Goal: Transaction & Acquisition: Purchase product/service

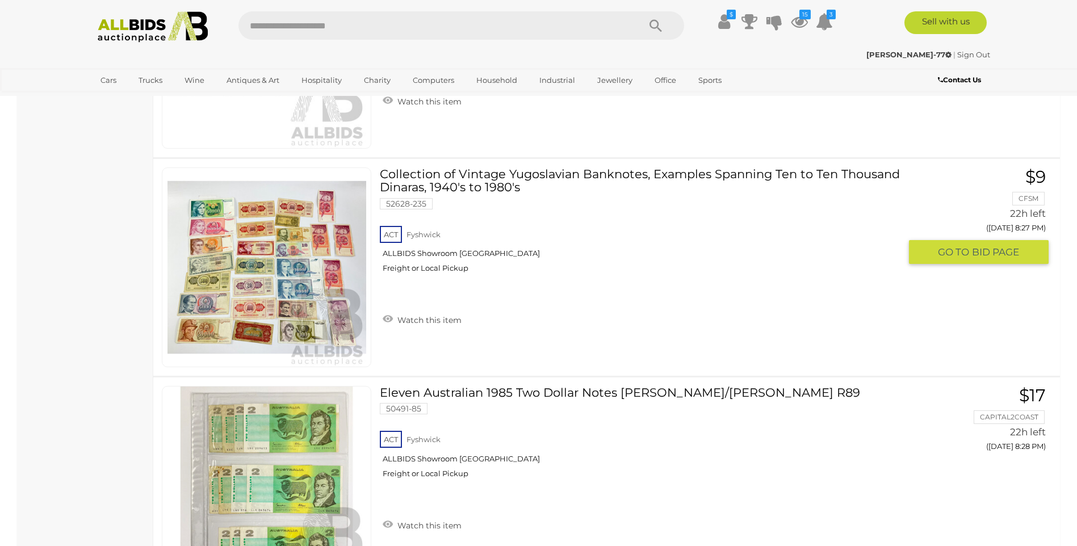
scroll to position [1640, 0]
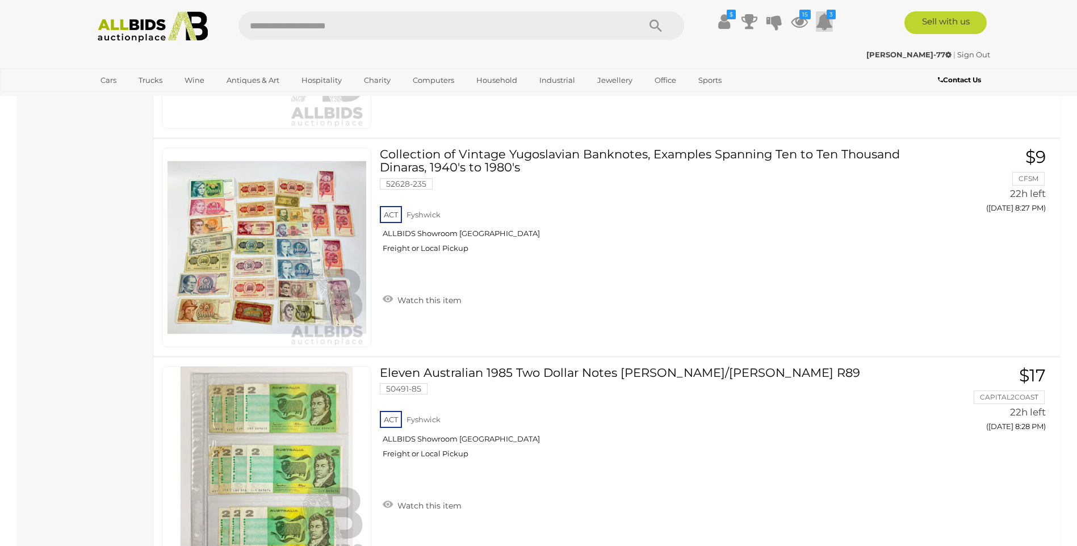
click at [824, 24] on icon at bounding box center [824, 21] width 17 height 20
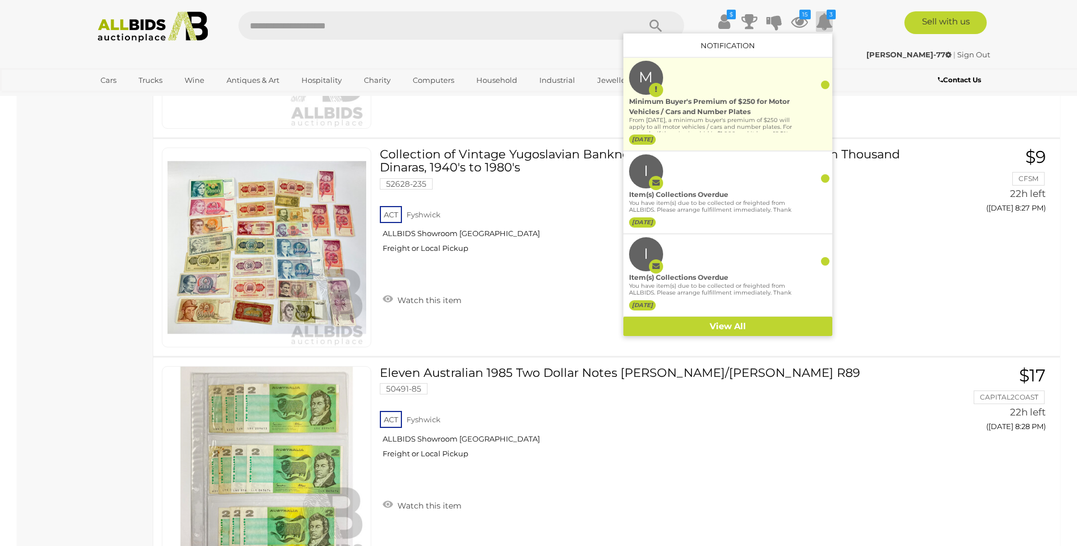
click at [826, 82] on div at bounding box center [825, 85] width 9 height 9
click at [824, 83] on div at bounding box center [825, 85] width 9 height 9
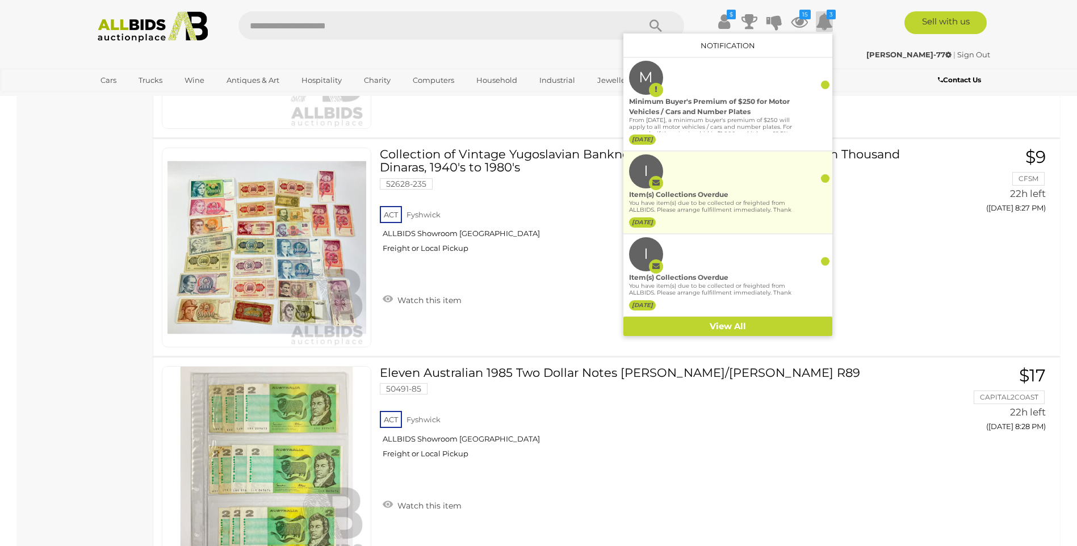
click at [825, 179] on div at bounding box center [825, 178] width 9 height 9
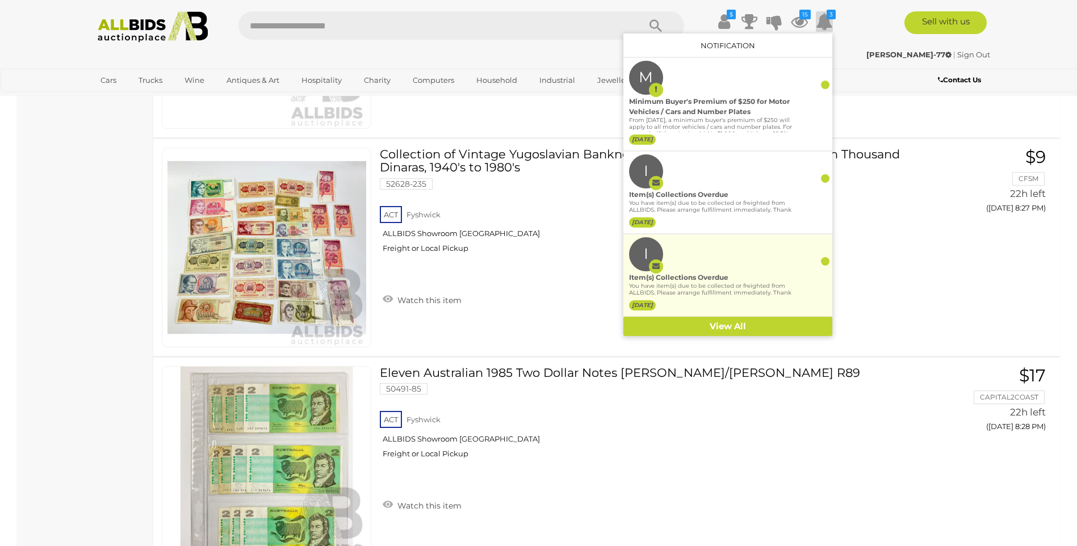
click at [828, 262] on div at bounding box center [825, 261] width 9 height 9
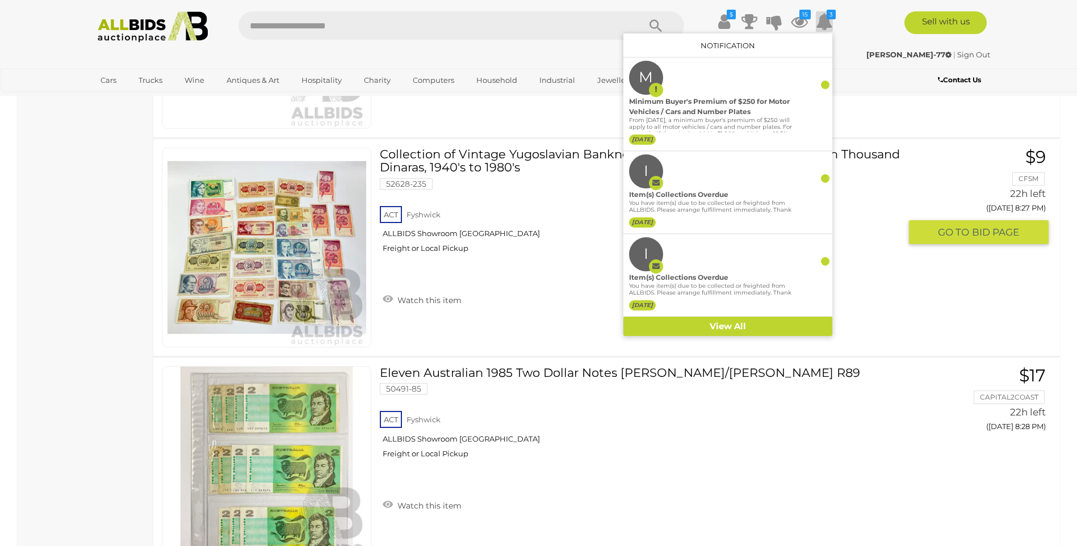
click at [557, 255] on div "ACT Fyshwick ALLBIDS Showroom Fyshwick Freight or Local Pickup" at bounding box center [640, 233] width 520 height 58
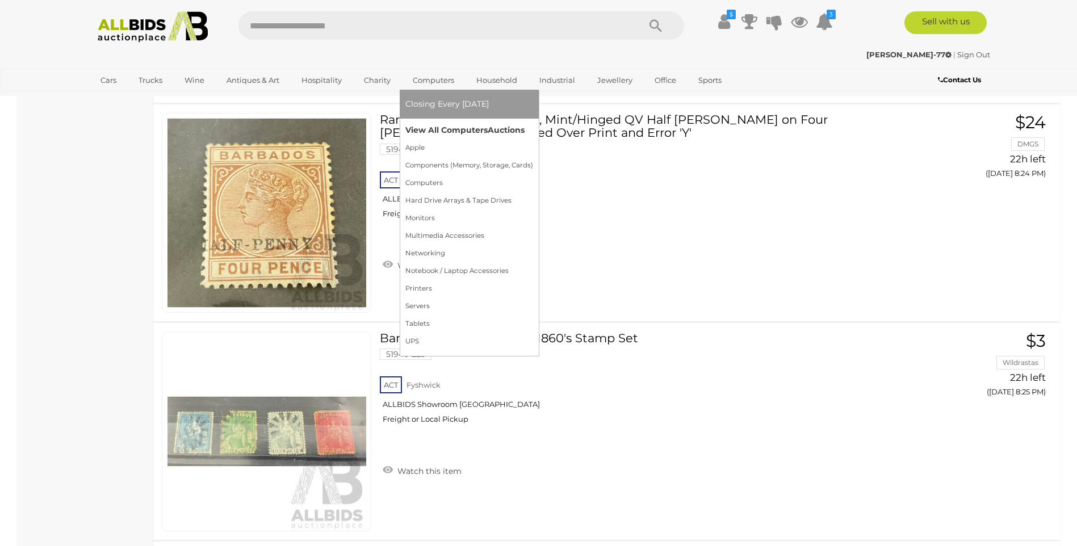
scroll to position [1719, 0]
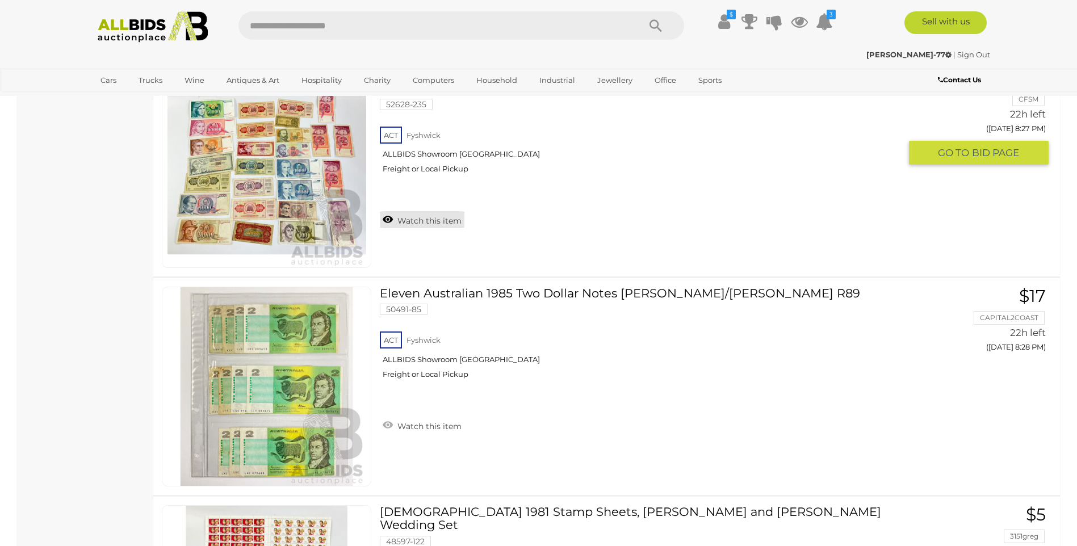
click at [408, 216] on link "Watch this item" at bounding box center [422, 219] width 85 height 17
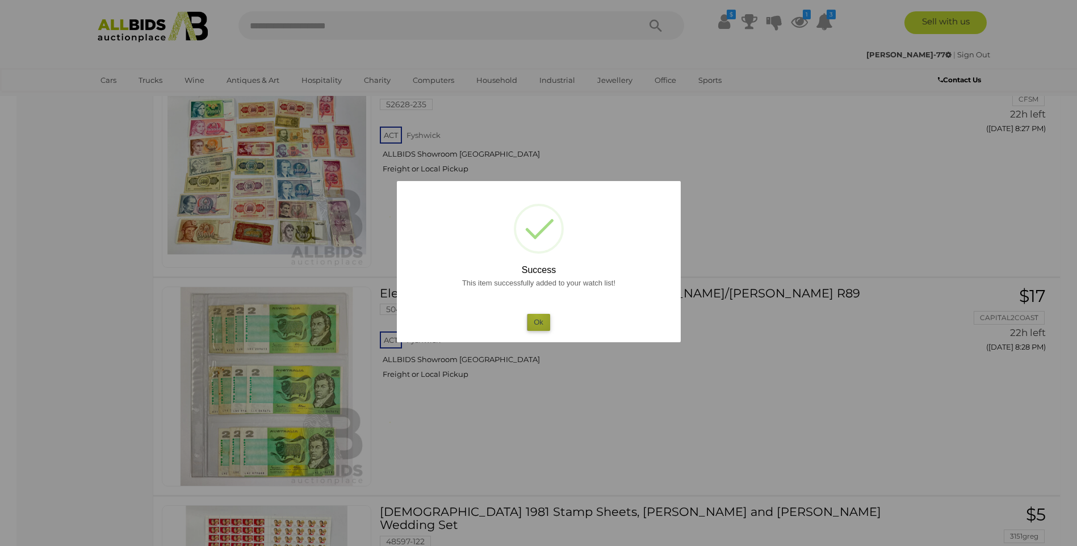
click at [537, 316] on button "Ok" at bounding box center [538, 322] width 23 height 16
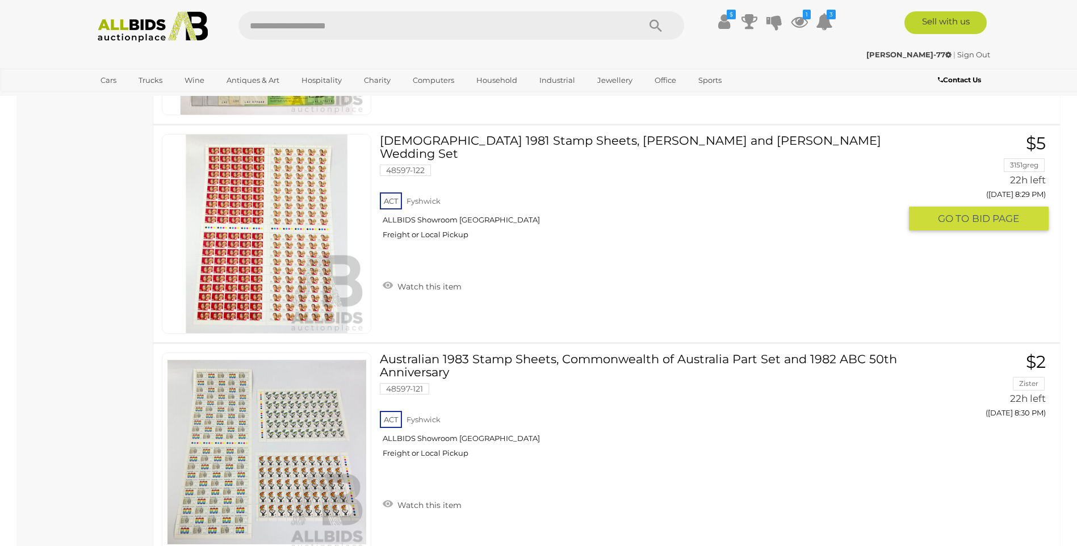
scroll to position [2117, 0]
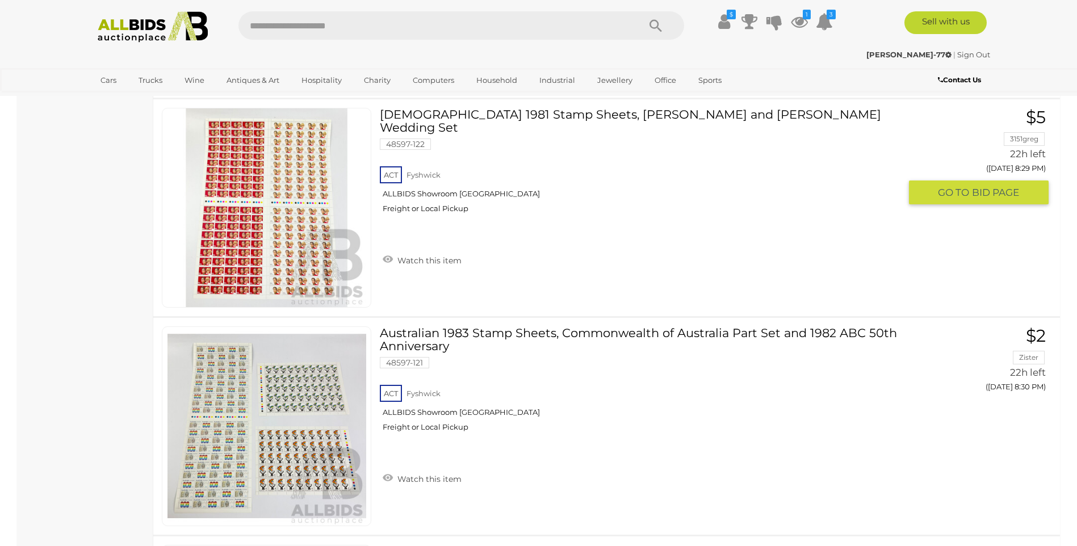
click at [291, 220] on img at bounding box center [266, 207] width 199 height 199
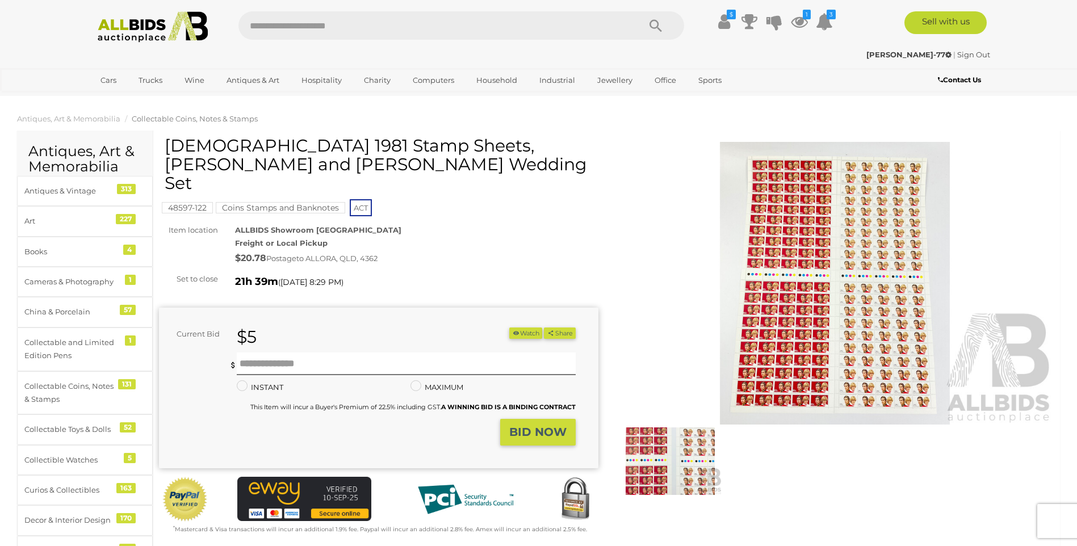
click at [783, 250] on img at bounding box center [834, 283] width 439 height 283
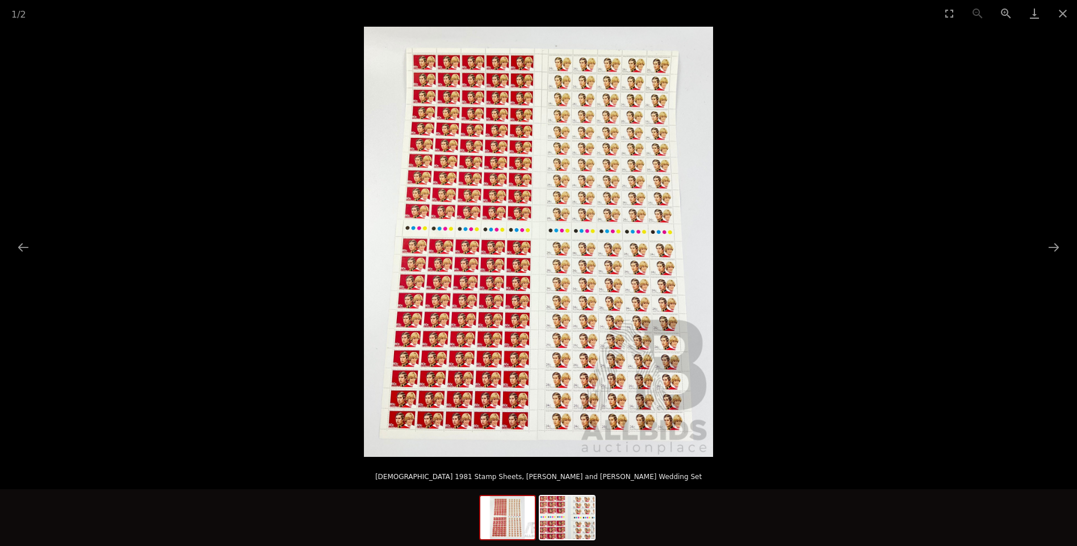
click at [556, 254] on img at bounding box center [538, 242] width 349 height 430
click at [514, 431] on img at bounding box center [538, 242] width 349 height 430
click at [1052, 250] on button "Next slide" at bounding box center [1054, 247] width 24 height 22
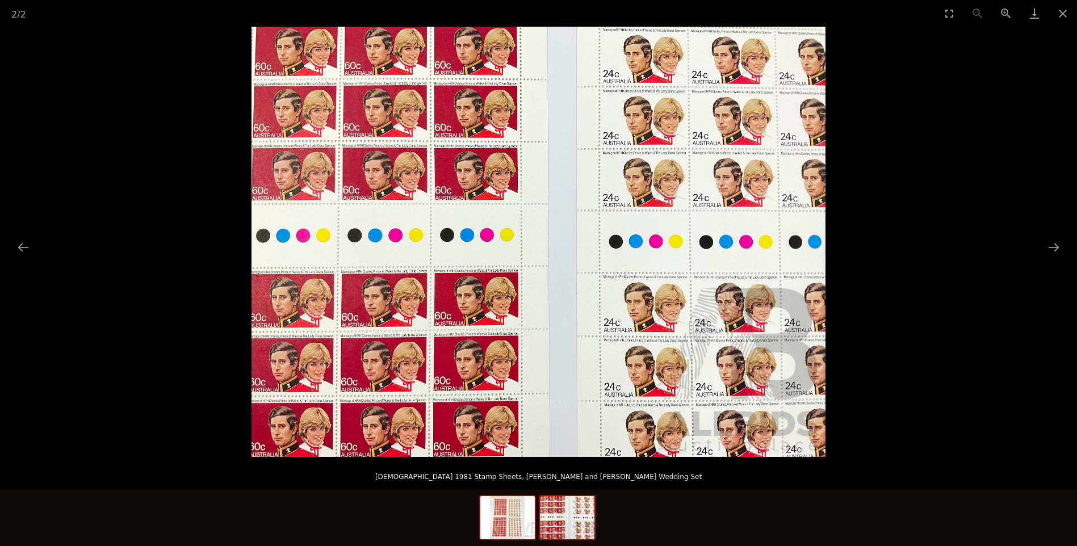
click at [492, 522] on img at bounding box center [507, 517] width 54 height 43
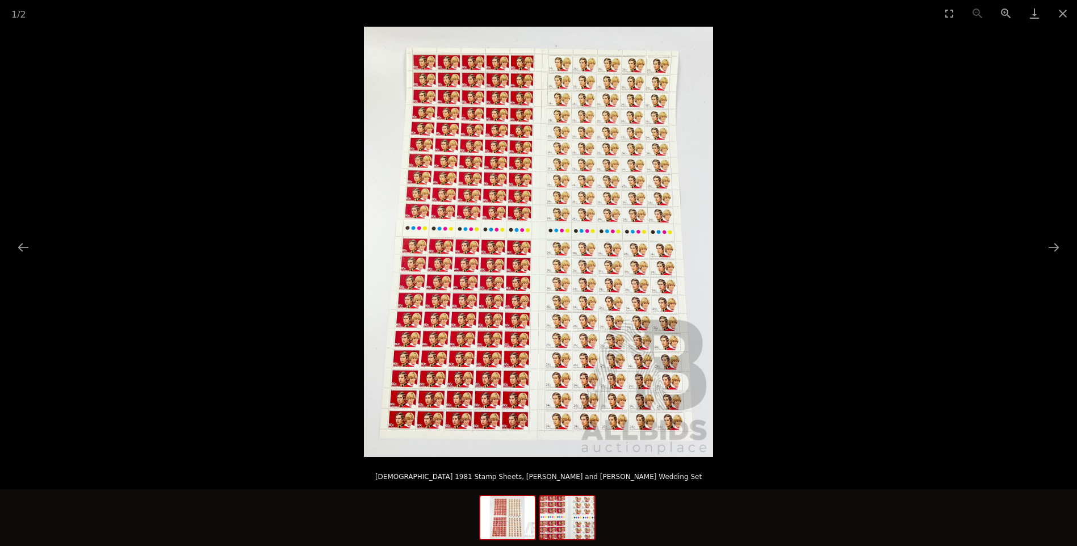
click at [554, 531] on img at bounding box center [567, 517] width 54 height 43
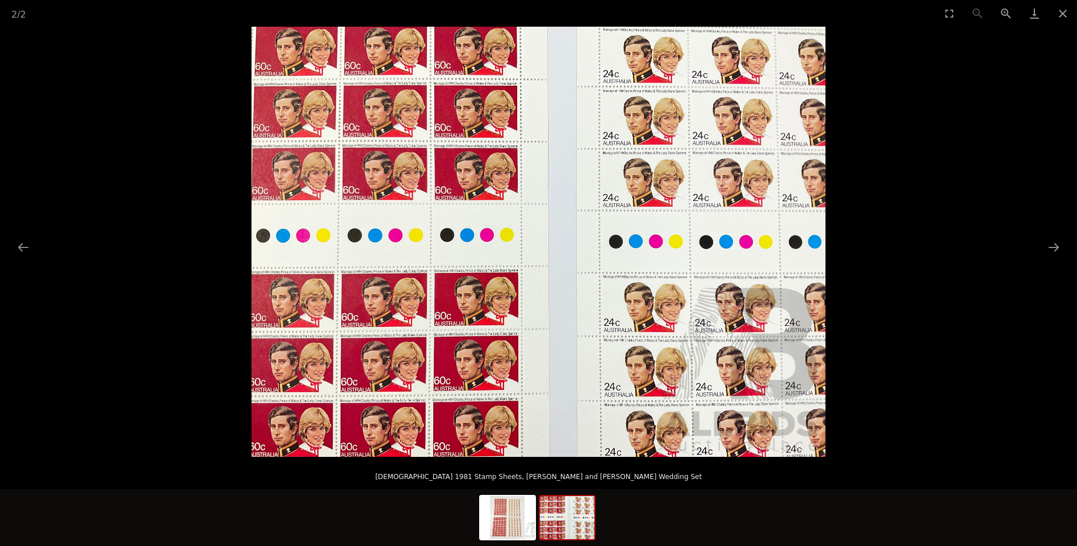
scroll to position [170, 0]
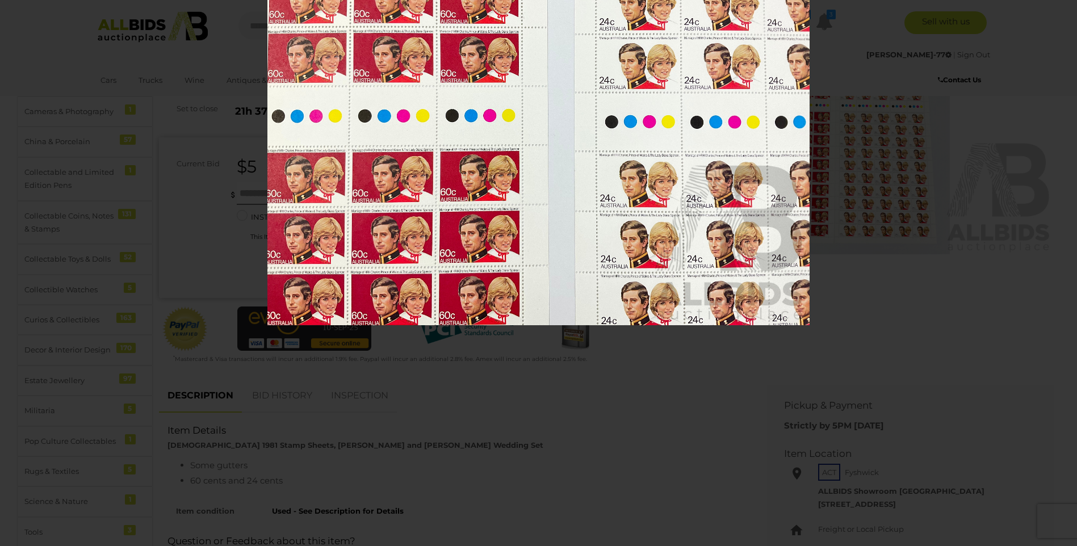
drag, startPoint x: 445, startPoint y: 295, endPoint x: 470, endPoint y: 175, distance: 122.3
click at [470, 175] on img at bounding box center [538, 122] width 542 height 406
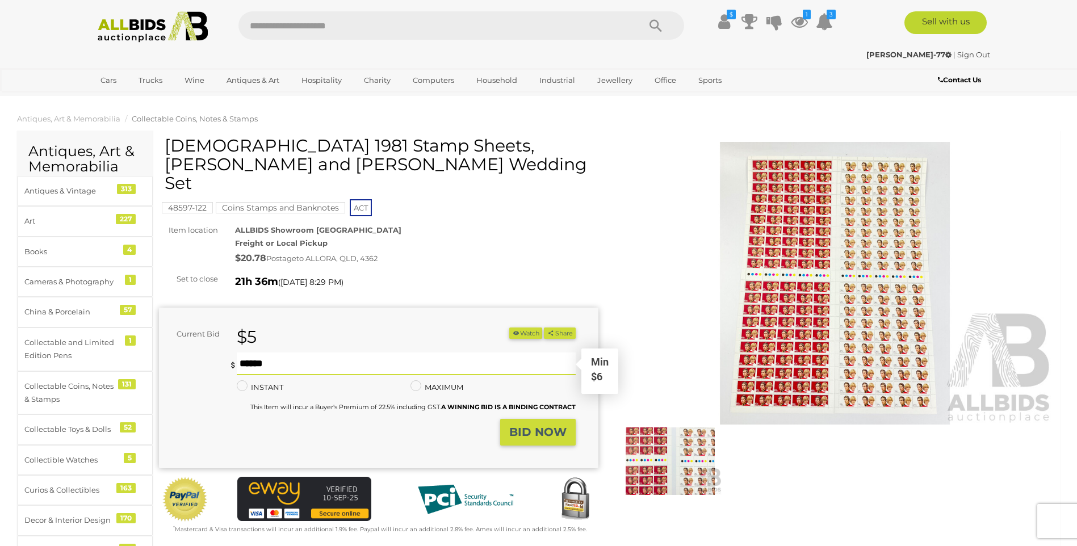
click at [308, 352] on input "text" at bounding box center [406, 363] width 338 height 23
type input "*"
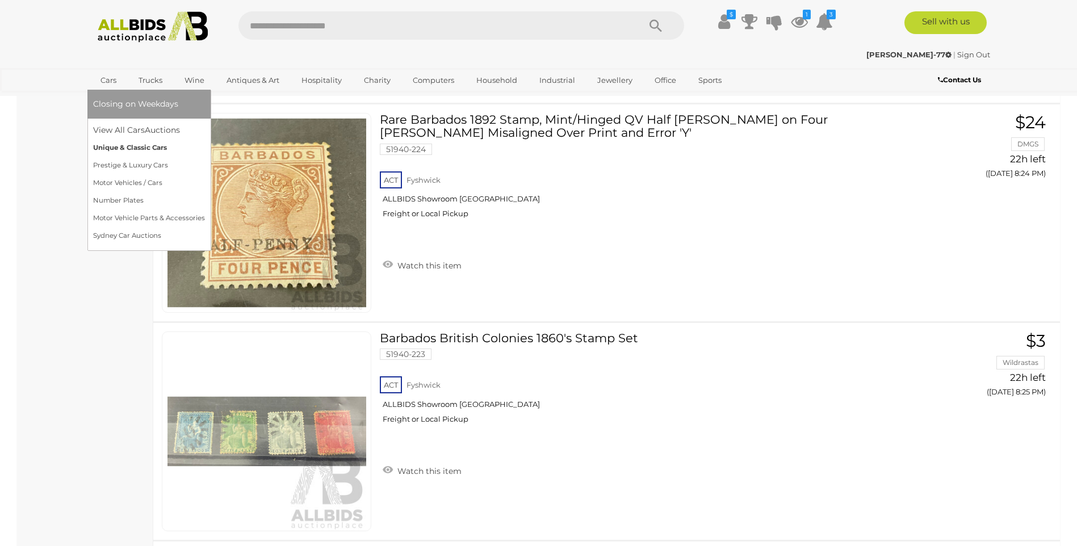
scroll to position [2156, 0]
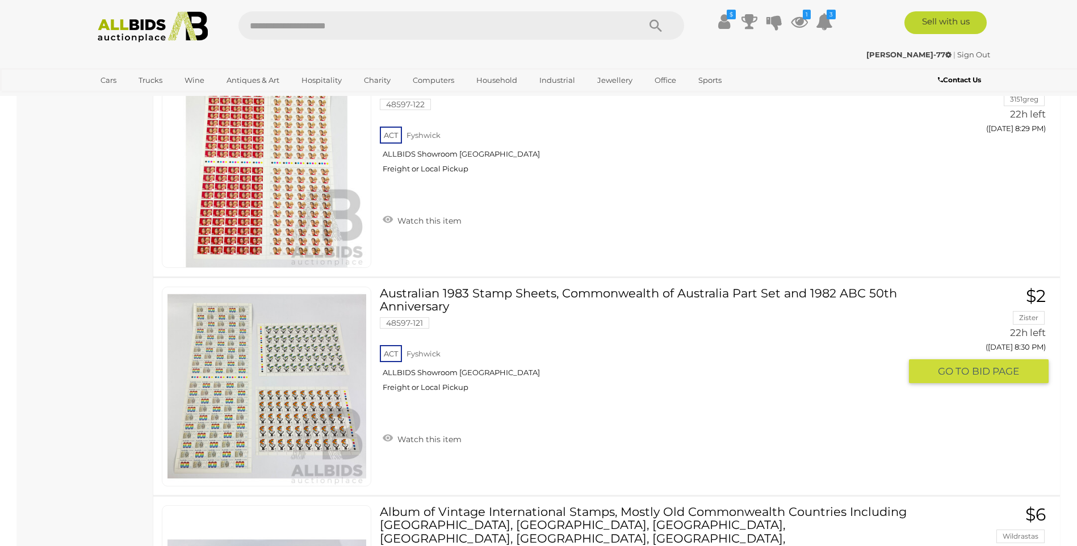
click at [409, 435] on link "Watch this item" at bounding box center [422, 438] width 85 height 17
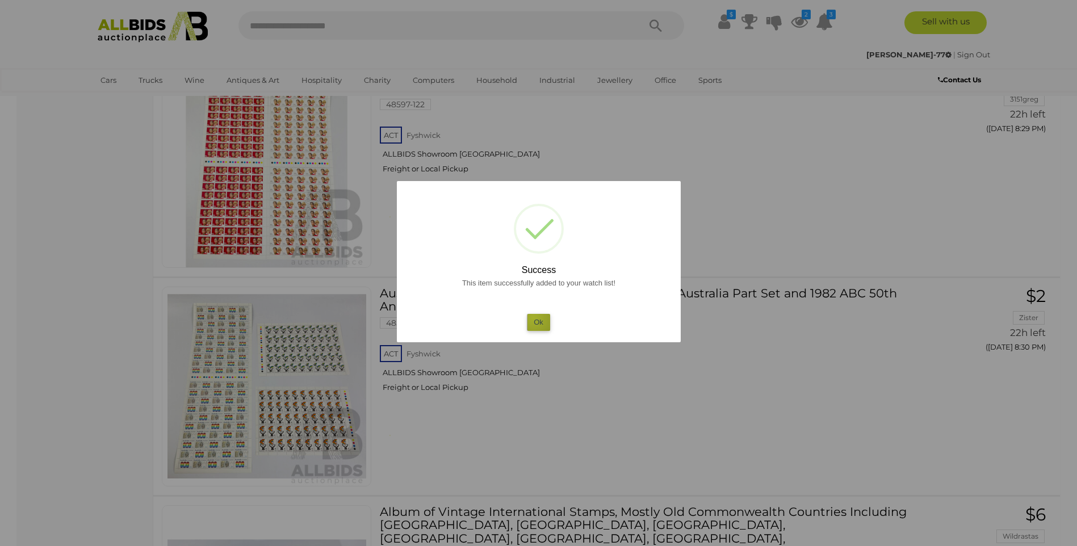
click at [534, 318] on button "Ok" at bounding box center [538, 322] width 23 height 16
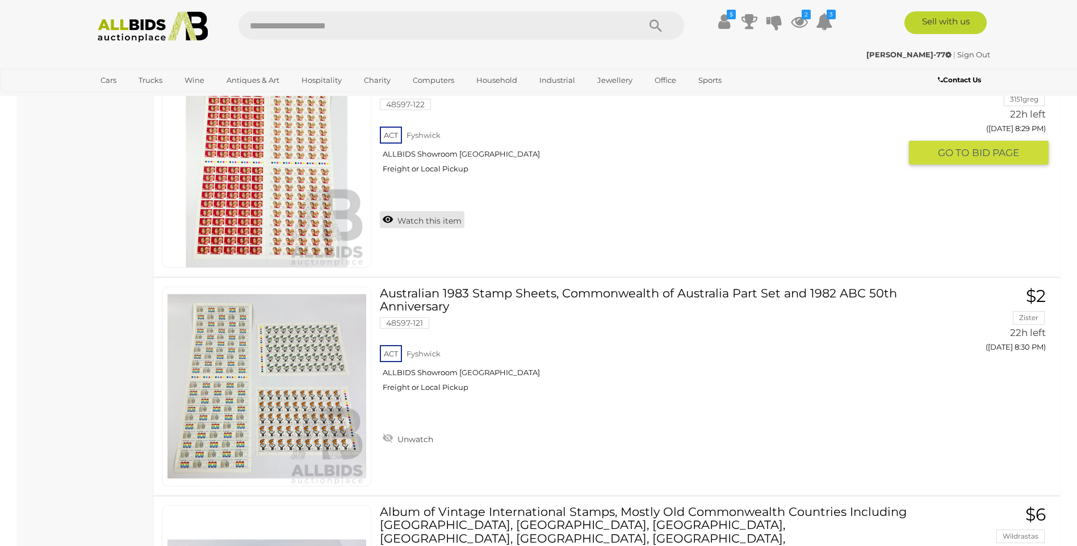
click at [421, 211] on link "Watch this item" at bounding box center [422, 219] width 85 height 17
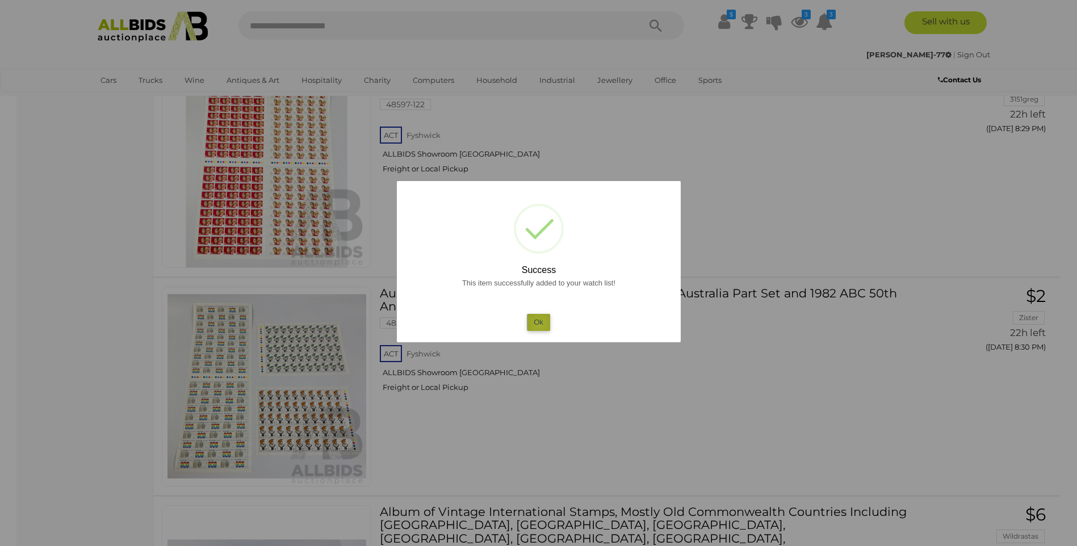
click at [539, 324] on button "Ok" at bounding box center [538, 322] width 23 height 16
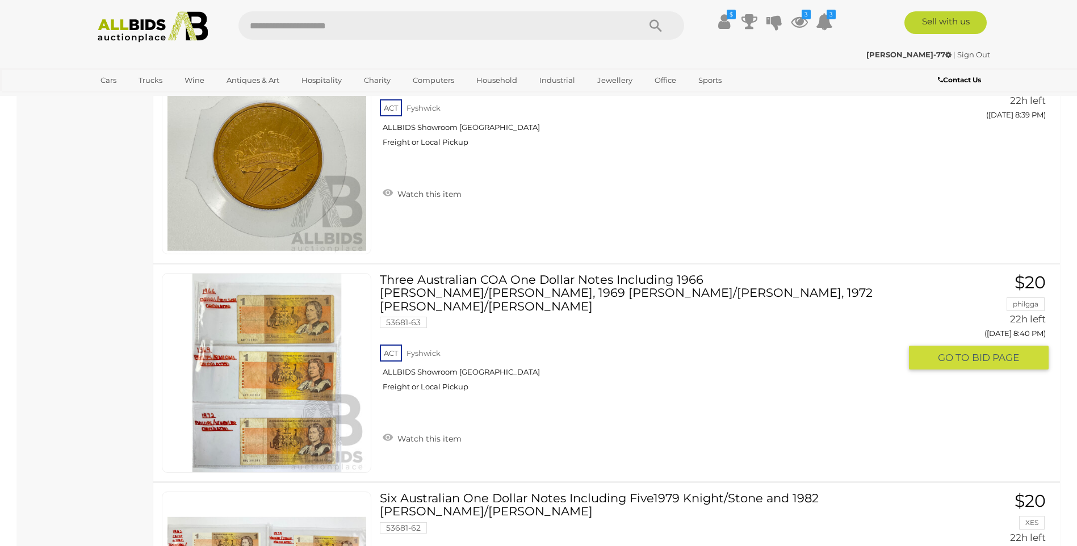
scroll to position [4370, 0]
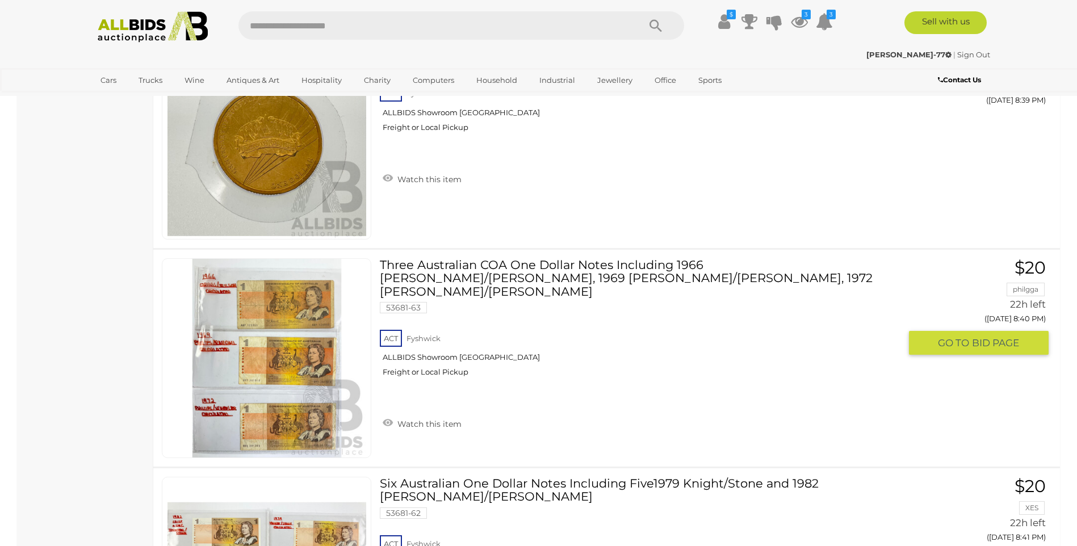
click at [309, 343] on link at bounding box center [266, 358] width 209 height 200
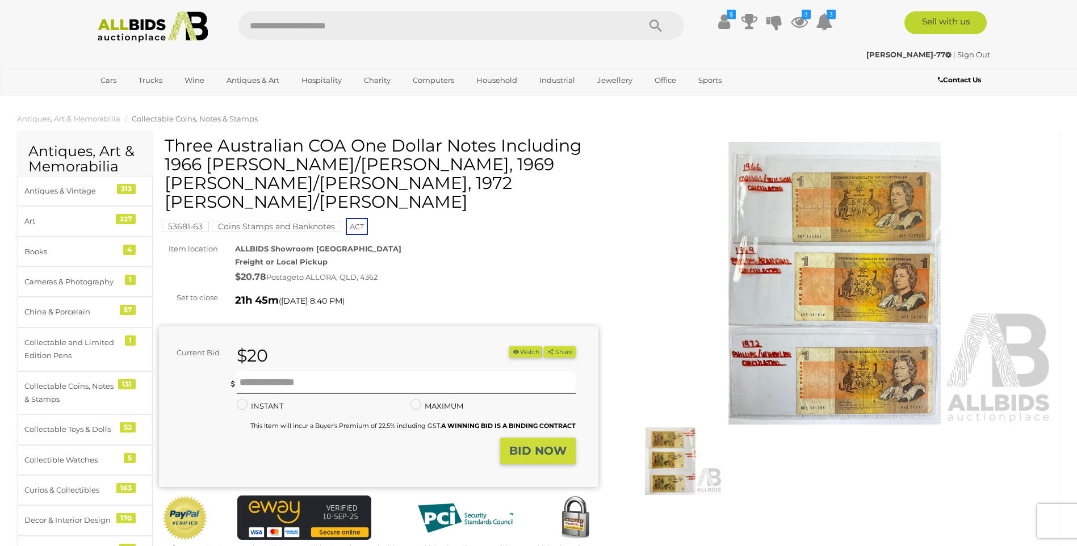
click at [782, 360] on img at bounding box center [834, 283] width 439 height 283
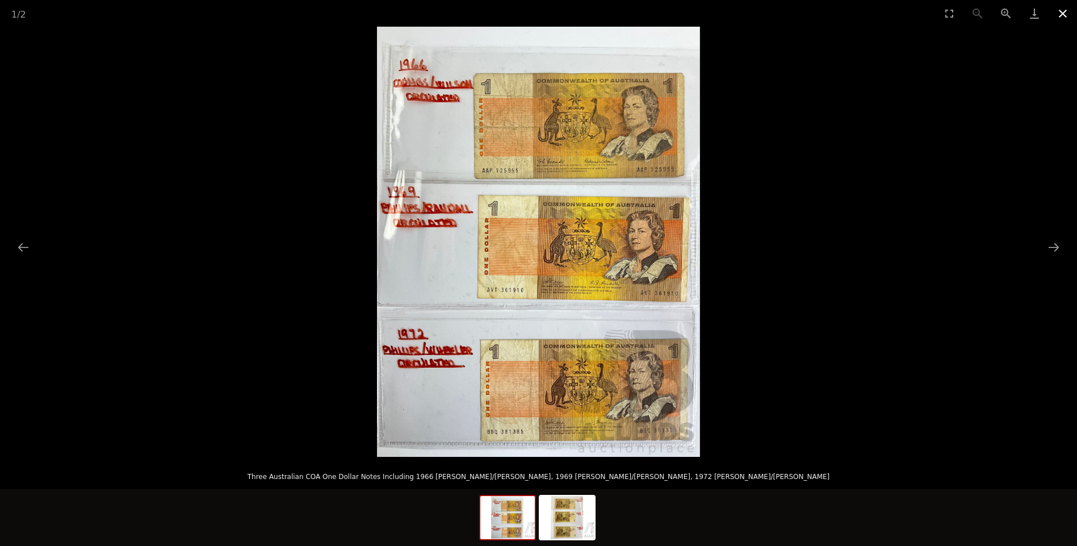
click at [1057, 14] on button "Close gallery" at bounding box center [1062, 13] width 28 height 27
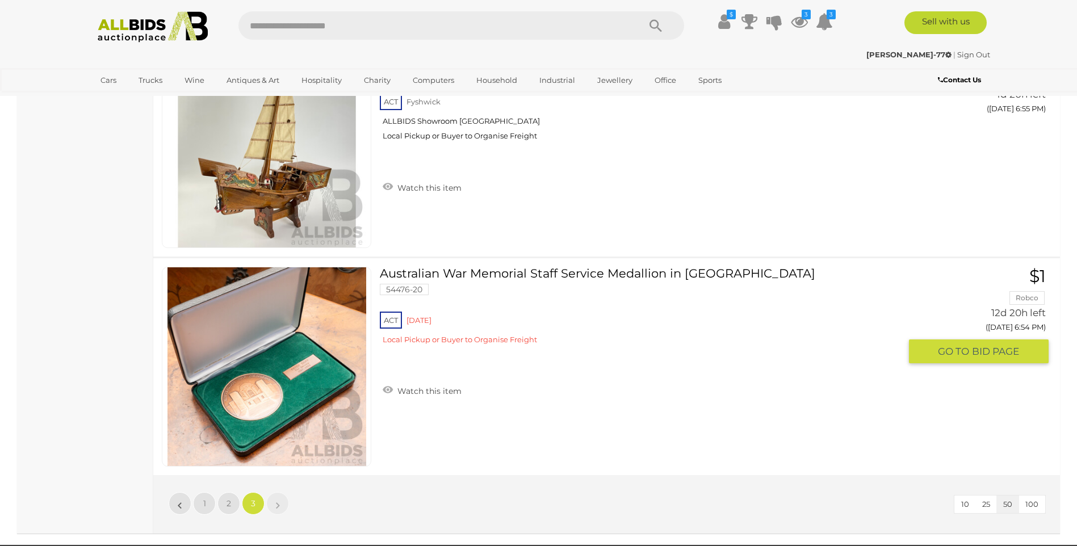
scroll to position [6603, 0]
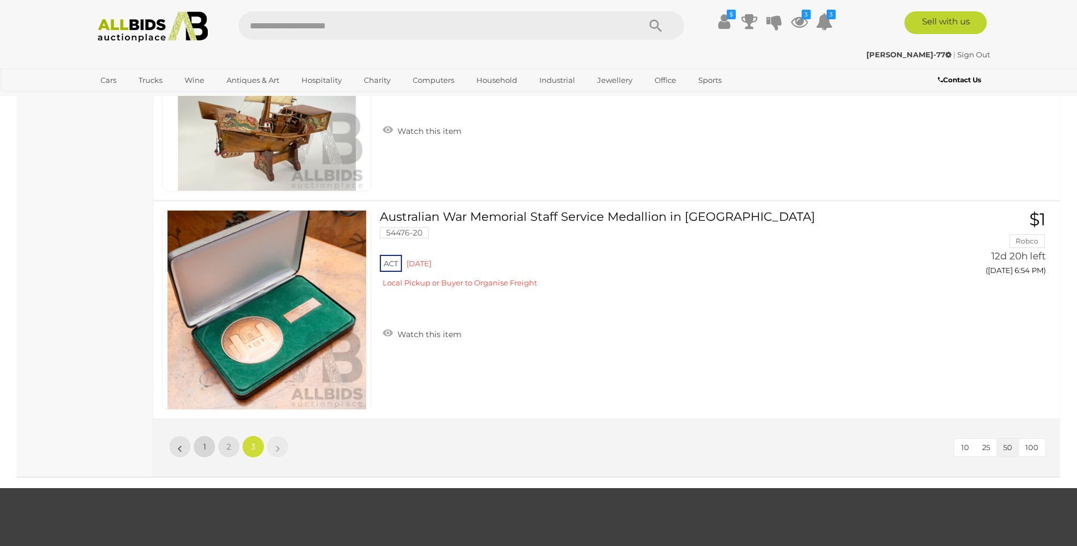
click at [209, 440] on link "1" at bounding box center [204, 446] width 23 height 23
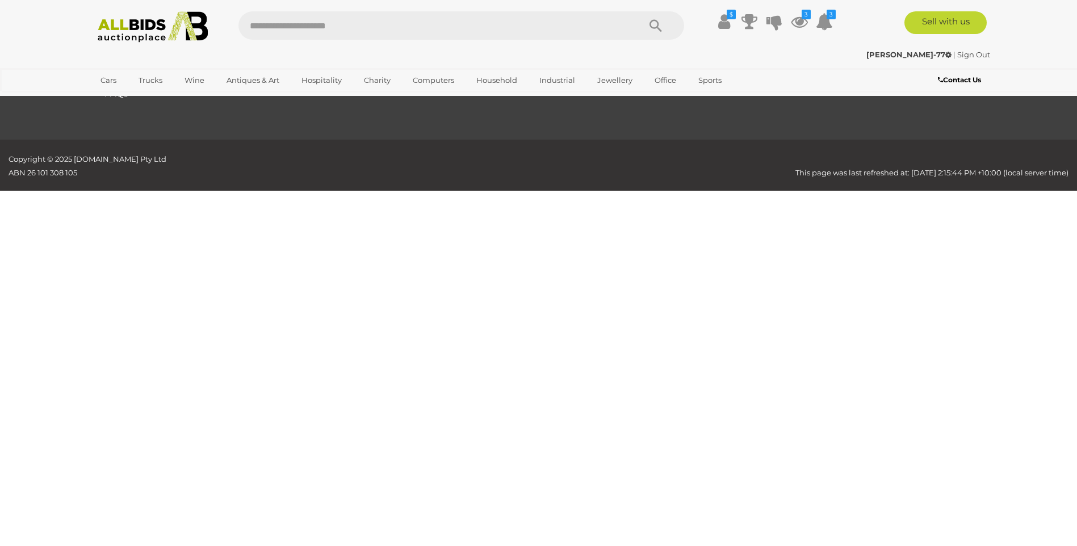
scroll to position [134, 0]
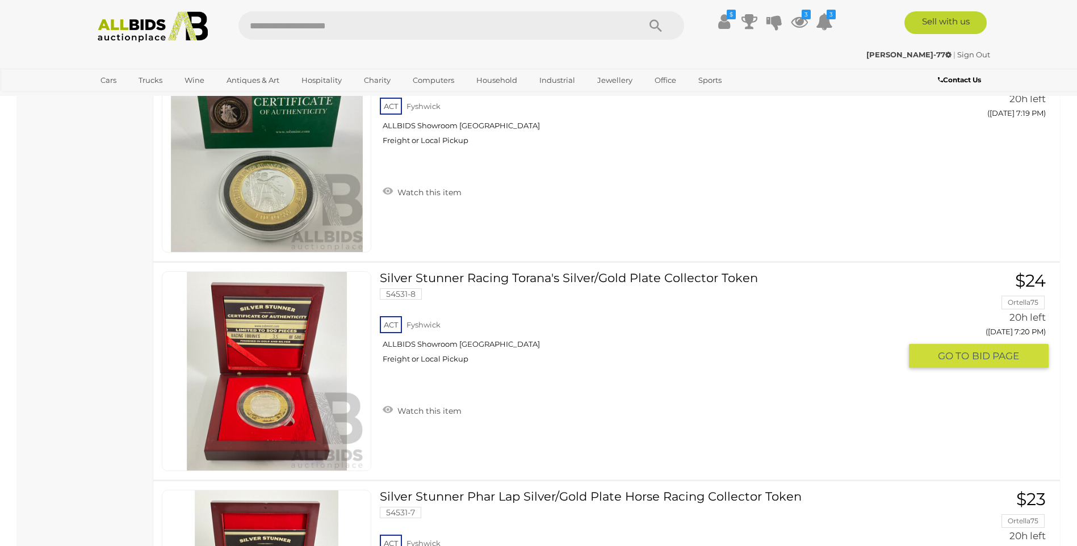
scroll to position [9840, 0]
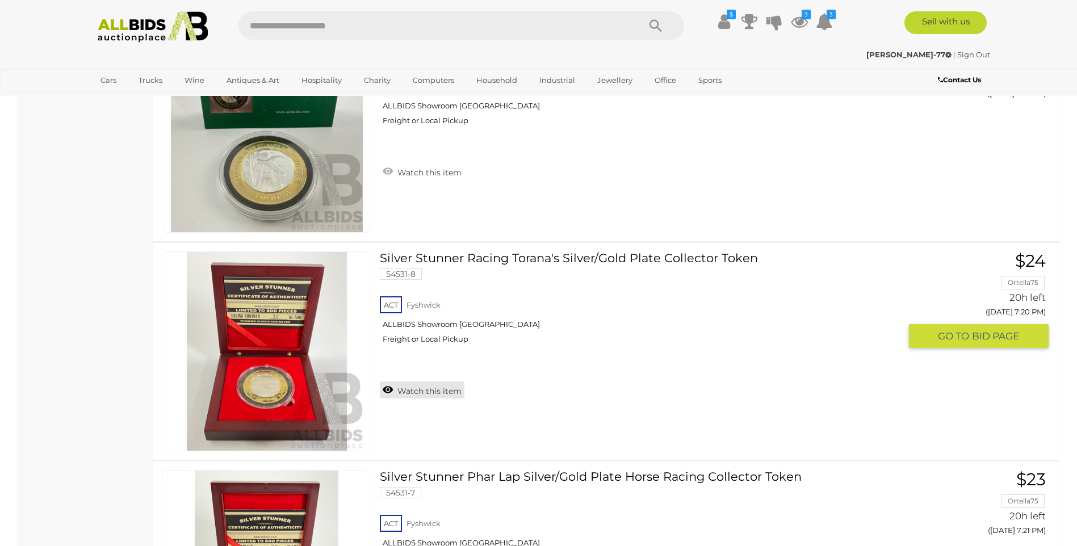
drag, startPoint x: 444, startPoint y: 318, endPoint x: 389, endPoint y: 392, distance: 91.7
drag, startPoint x: 389, startPoint y: 390, endPoint x: 637, endPoint y: 326, distance: 256.0
click at [637, 326] on div "ACT Fyshwick ALLBIDS Showroom Fyshwick Freight or Local Pickup" at bounding box center [640, 323] width 520 height 58
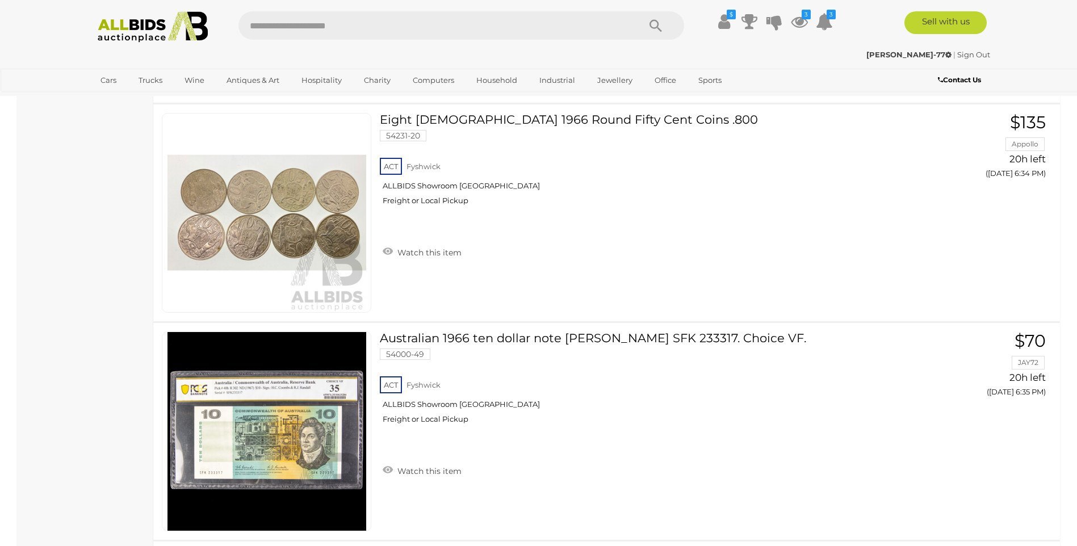
scroll to position [10023, 0]
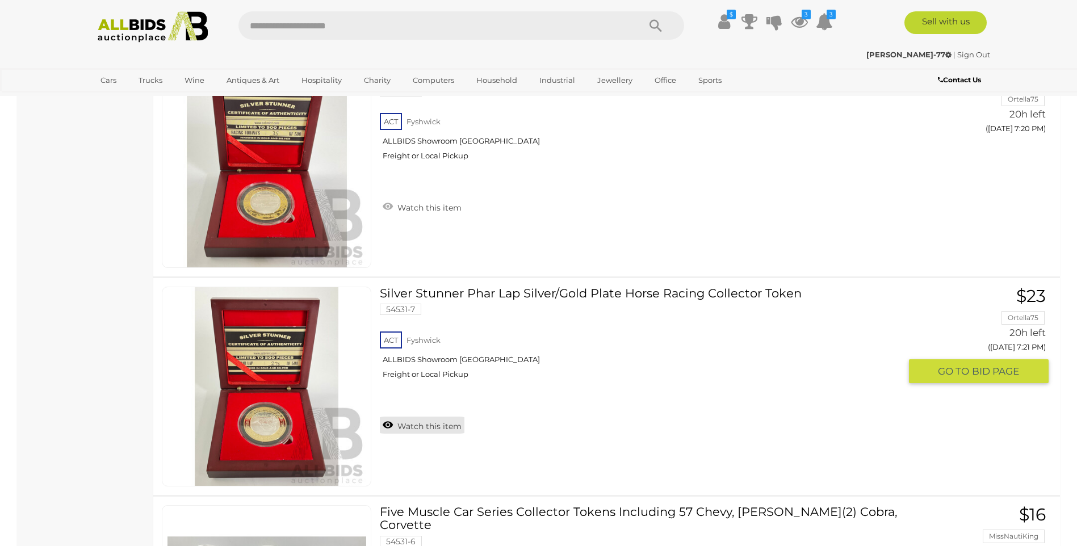
click at [434, 422] on link "Watch this item" at bounding box center [422, 425] width 85 height 17
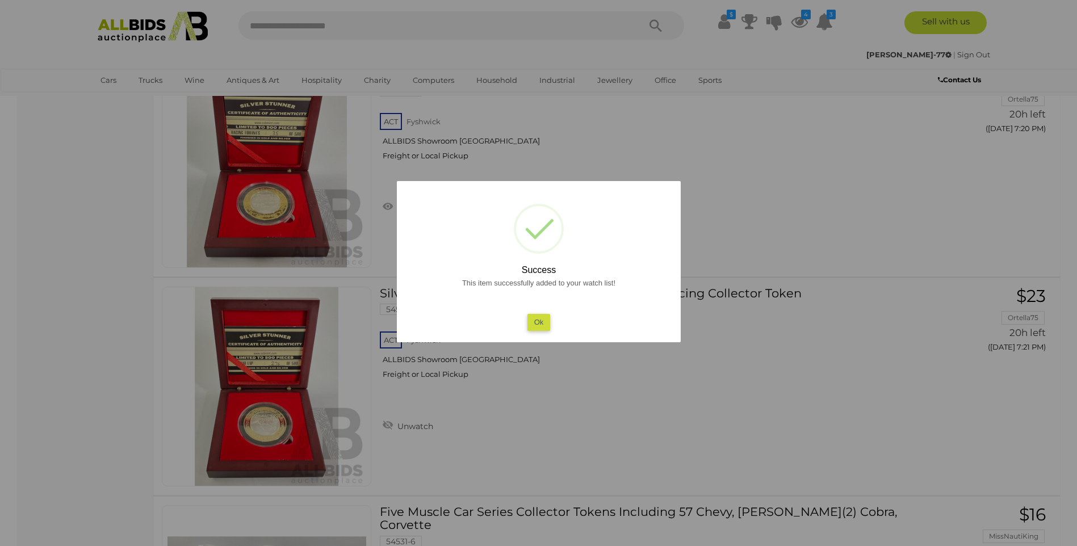
click at [531, 321] on button "Ok" at bounding box center [538, 322] width 23 height 16
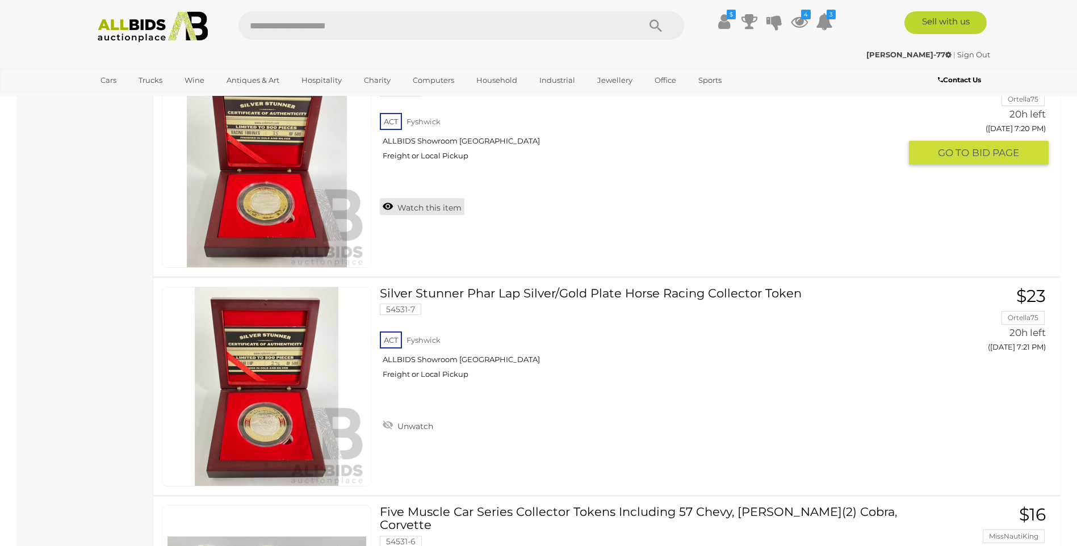
click at [422, 205] on link "Watch this item" at bounding box center [422, 206] width 85 height 17
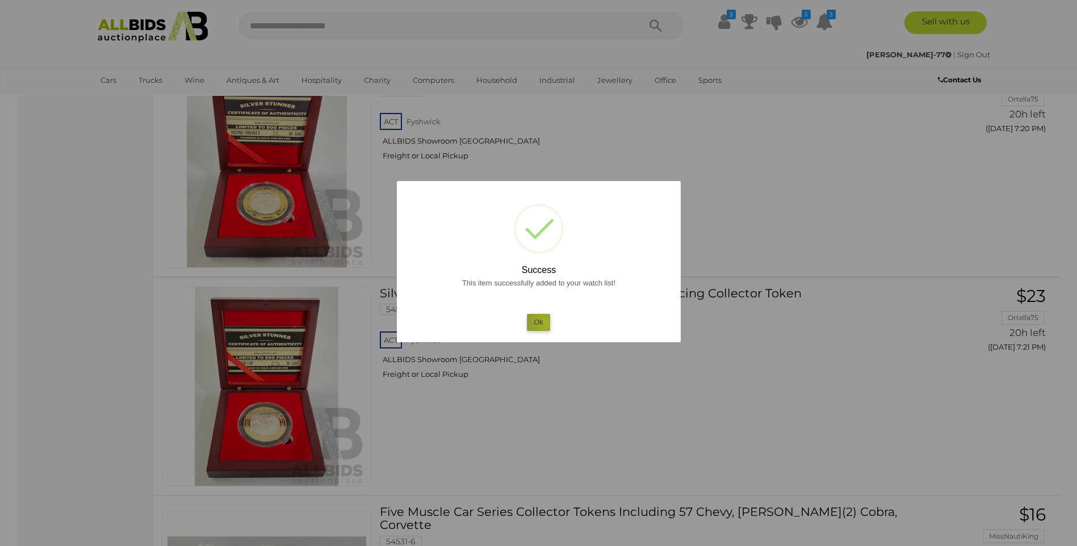
click at [546, 323] on button "Ok" at bounding box center [538, 322] width 23 height 16
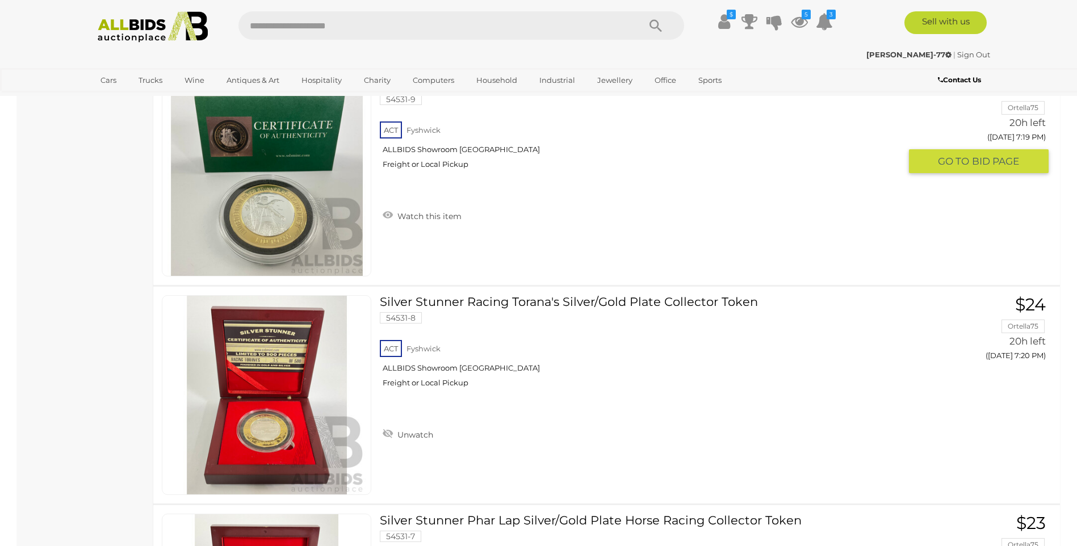
scroll to position [9739, 0]
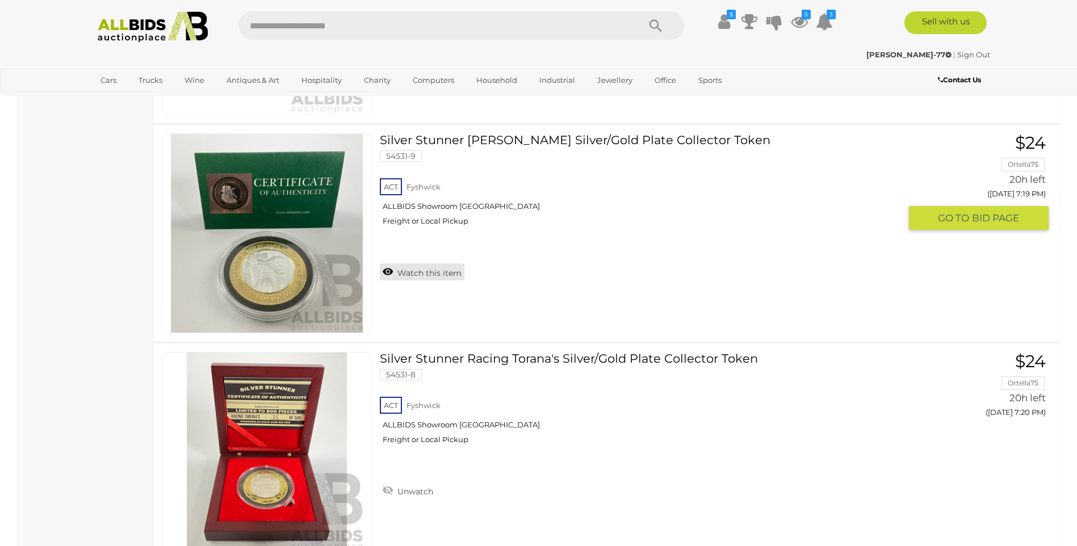
click at [405, 270] on link "Watch this item" at bounding box center [422, 271] width 85 height 17
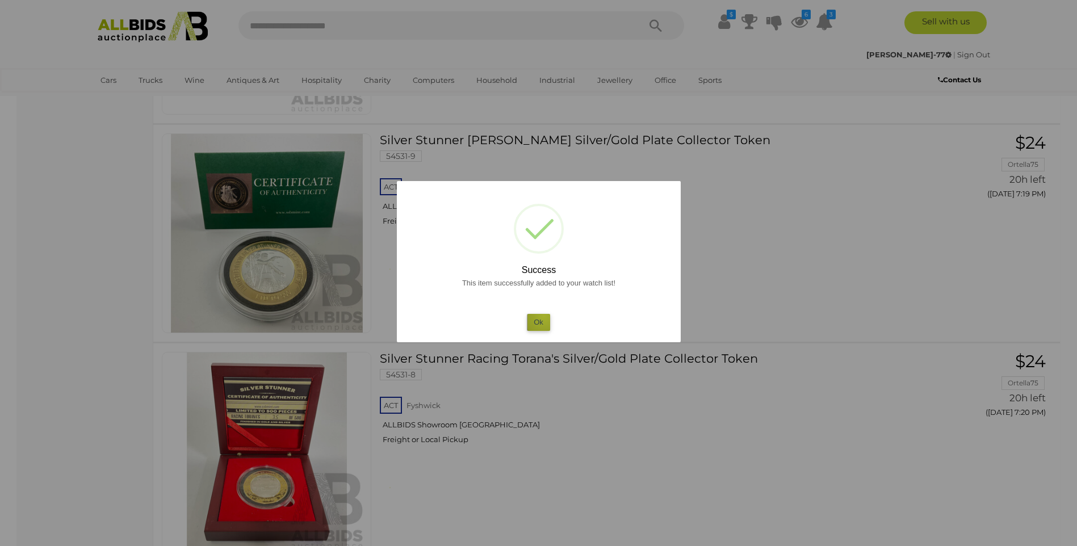
click at [544, 316] on button "Ok" at bounding box center [538, 322] width 23 height 16
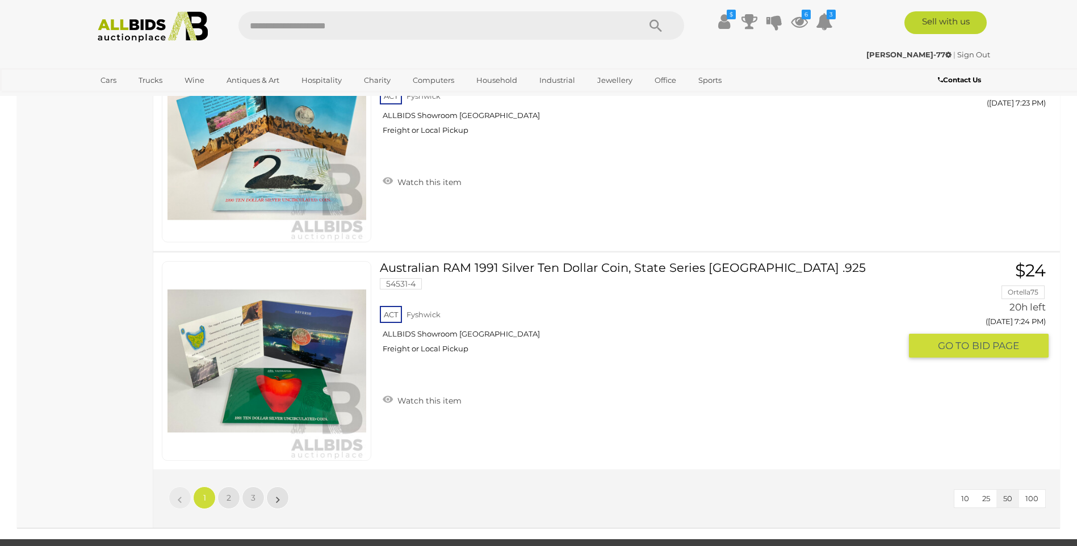
scroll to position [10761, 0]
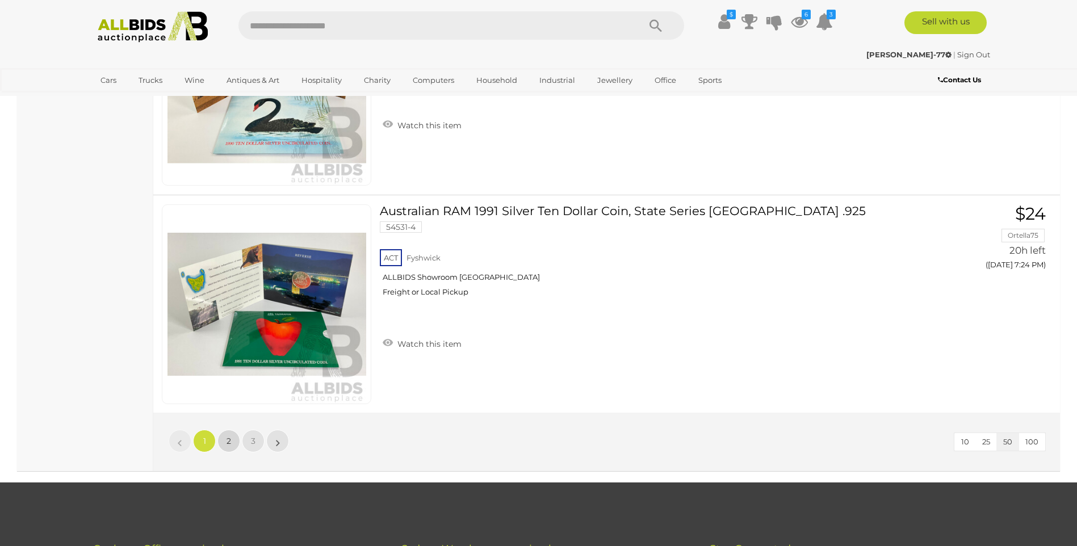
click at [230, 443] on span "2" at bounding box center [228, 441] width 5 height 10
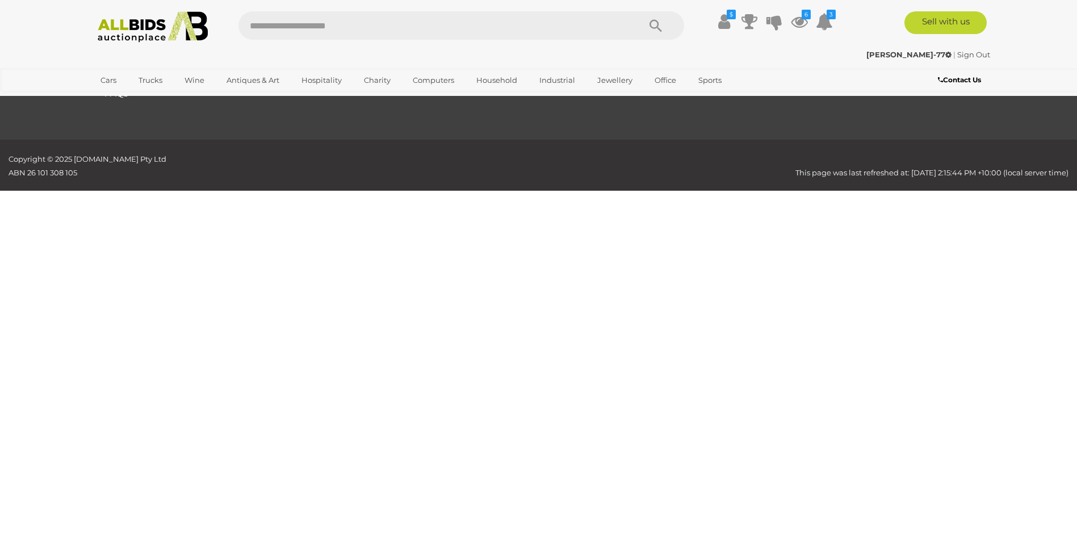
scroll to position [134, 0]
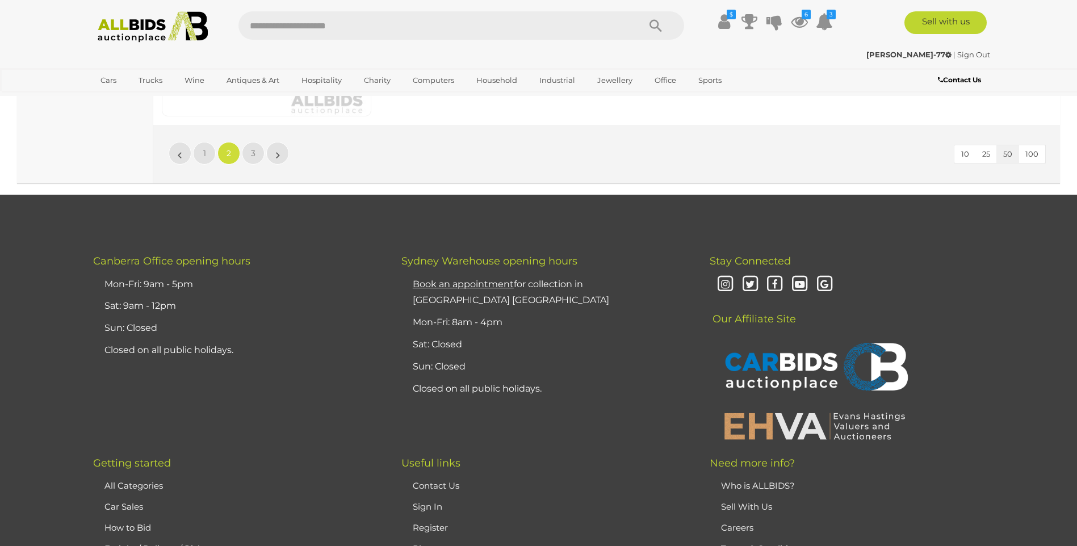
scroll to position [11088, 0]
